Goal: Information Seeking & Learning: Learn about a topic

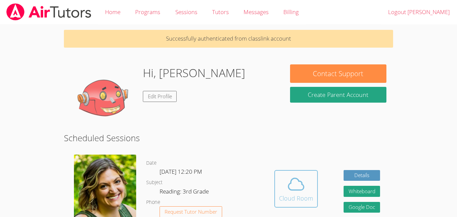
click at [281, 186] on span at bounding box center [296, 183] width 34 height 19
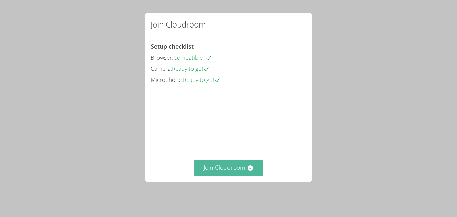
click at [247, 170] on icon at bounding box center [250, 167] width 7 height 7
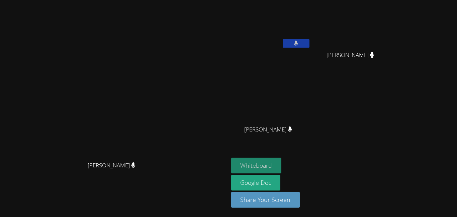
click at [282, 161] on button "Whiteboard" at bounding box center [256, 165] width 51 height 16
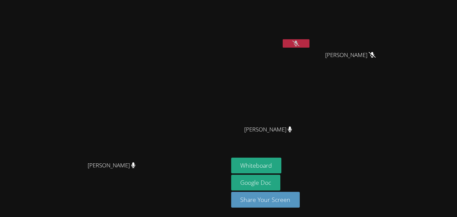
click at [300, 45] on icon at bounding box center [296, 44] width 7 height 6
click at [310, 46] on button at bounding box center [296, 43] width 27 height 8
click at [300, 44] on icon at bounding box center [296, 44] width 7 height 6
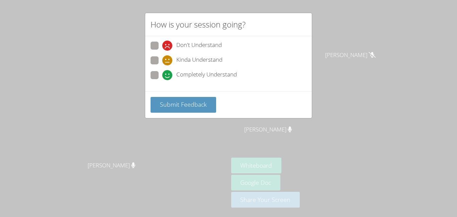
click at [185, 73] on span "Completely Understand" at bounding box center [206, 75] width 61 height 10
click at [168, 73] on input "Completely Understand" at bounding box center [165, 74] width 6 height 6
radio input "true"
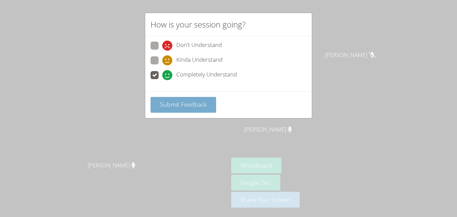
click at [198, 101] on span "Submit Feedback" at bounding box center [183, 104] width 47 height 8
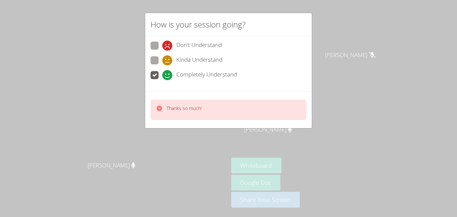
click at [199, 107] on p "Thanks so much!" at bounding box center [184, 108] width 35 height 7
click at [162, 58] on icon at bounding box center [167, 60] width 10 height 10
click at [162, 58] on input "Kinda Understand" at bounding box center [165, 59] width 6 height 6
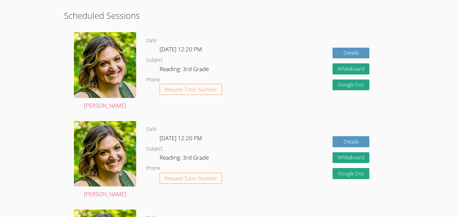
scroll to position [126, 0]
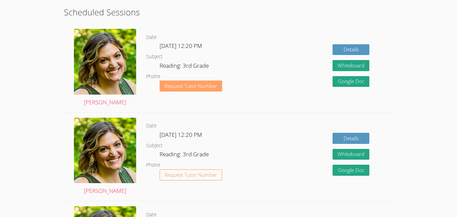
click at [208, 86] on span "Request Tutor Number" at bounding box center [191, 85] width 53 height 5
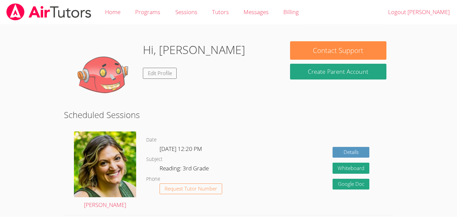
scroll to position [102, 0]
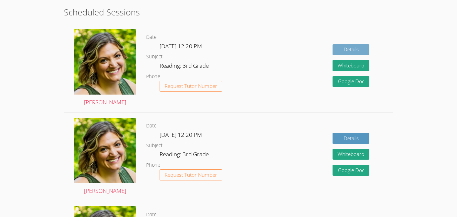
click at [352, 47] on link "Details" at bounding box center [351, 49] width 37 height 11
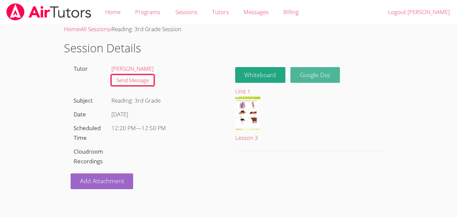
click at [321, 77] on link "Google Doc" at bounding box center [316, 75] width 50 height 16
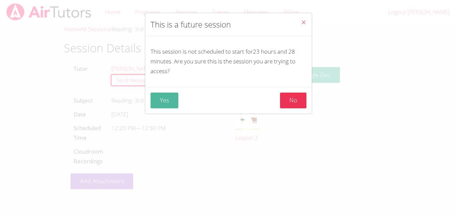
click at [175, 103] on button "Yes" at bounding box center [165, 100] width 28 height 16
